Goal: Information Seeking & Learning: Learn about a topic

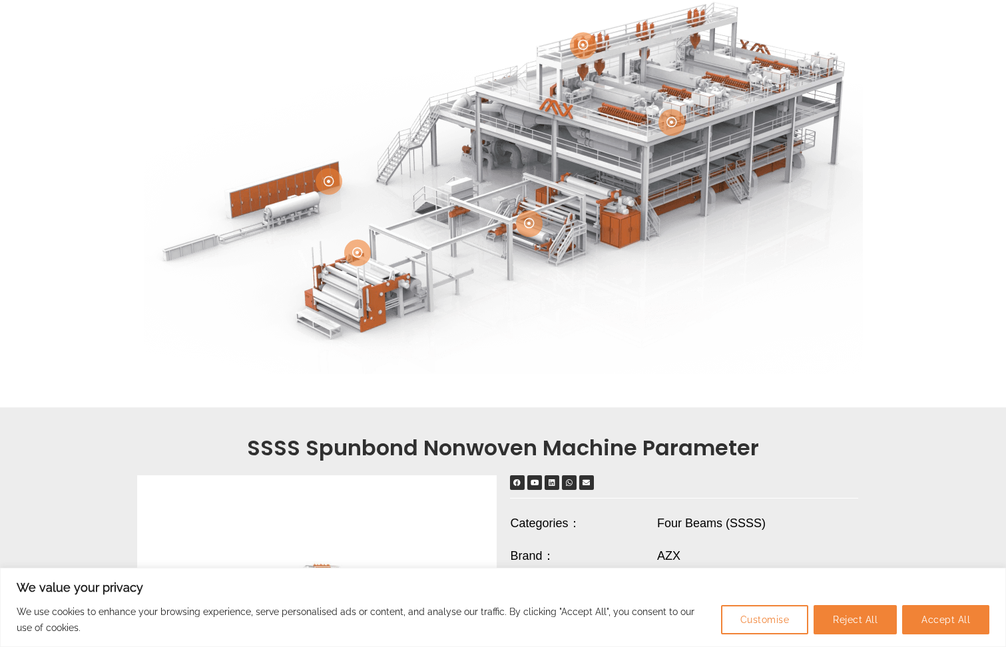
scroll to position [333, 0]
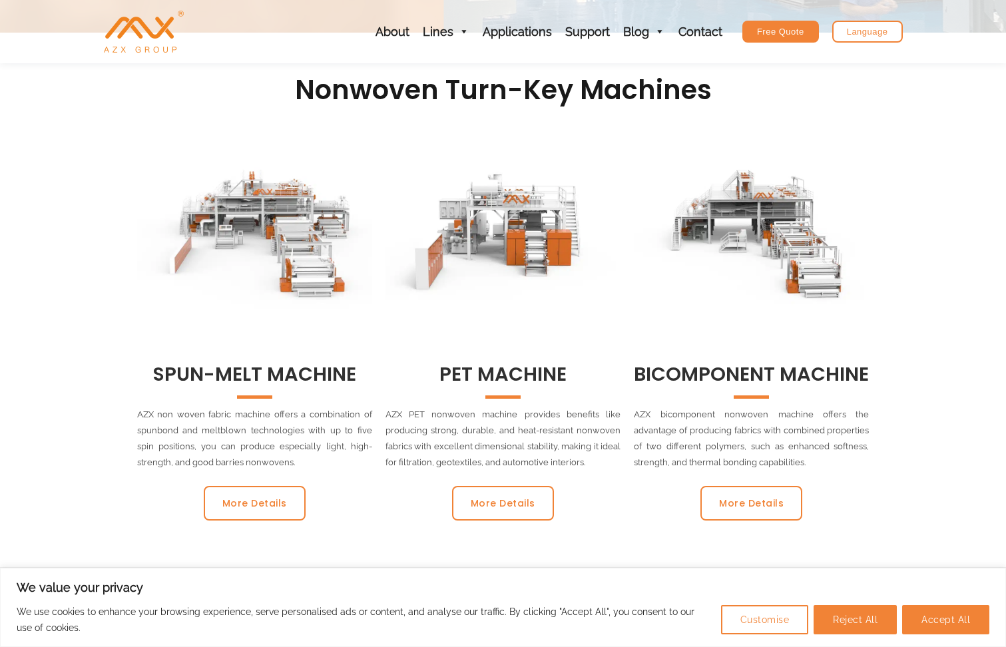
scroll to position [466, 0]
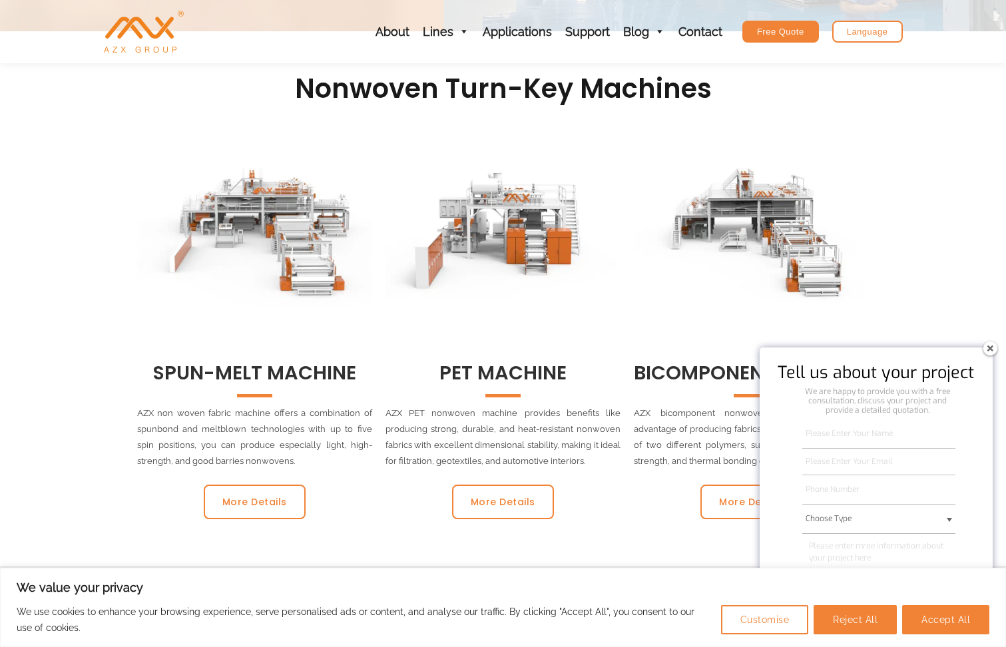
click at [294, 366] on link "SPUN-MELT MACHINE" at bounding box center [254, 372] width 203 height 27
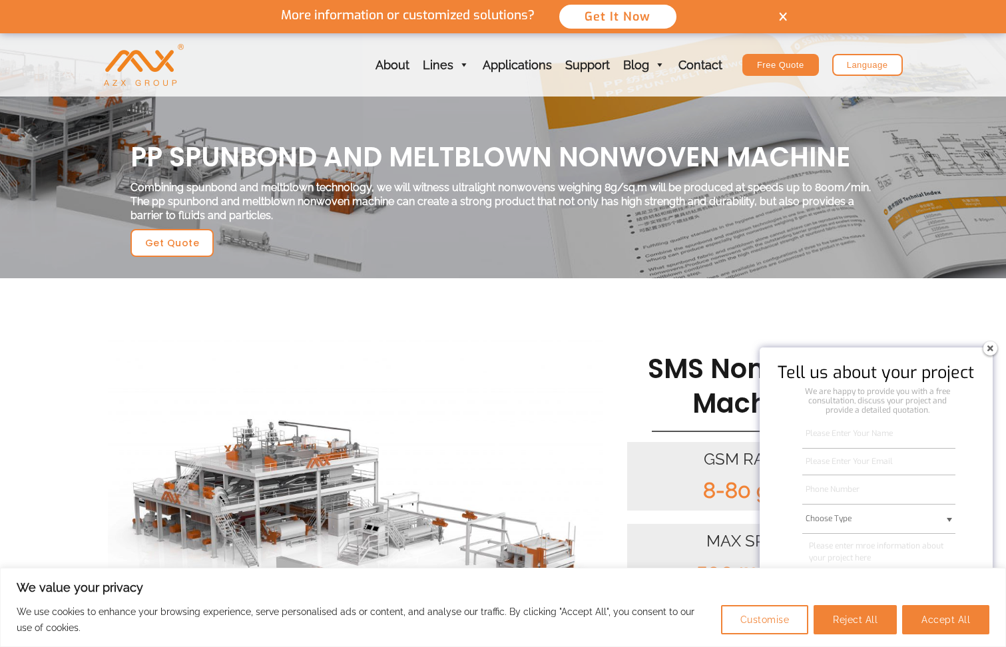
click at [544, 402] on img at bounding box center [355, 523] width 495 height 377
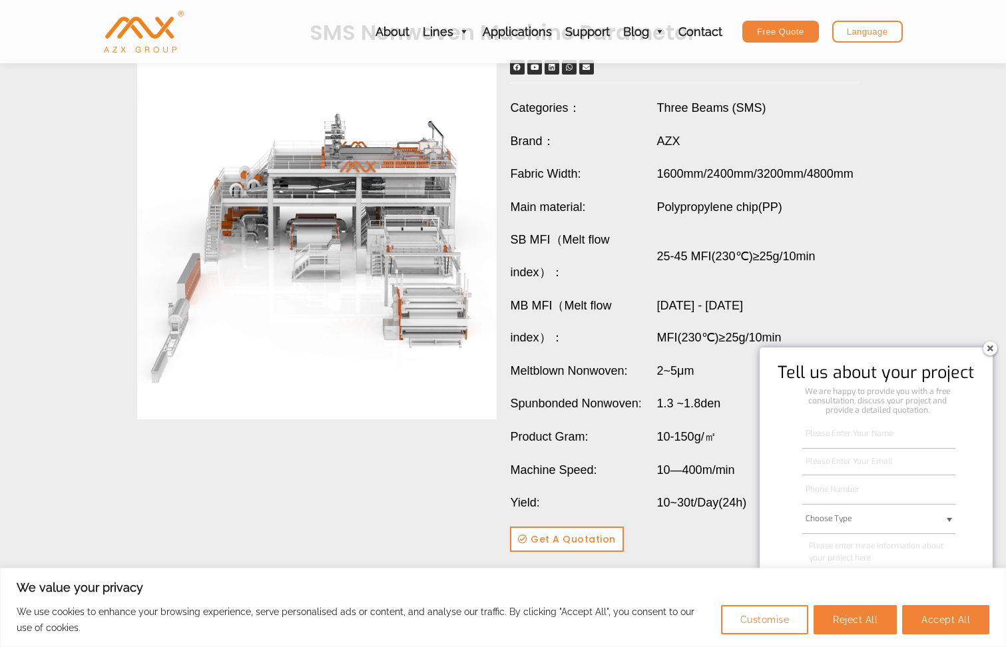
scroll to position [1265, 0]
